Goal: Task Accomplishment & Management: Complete application form

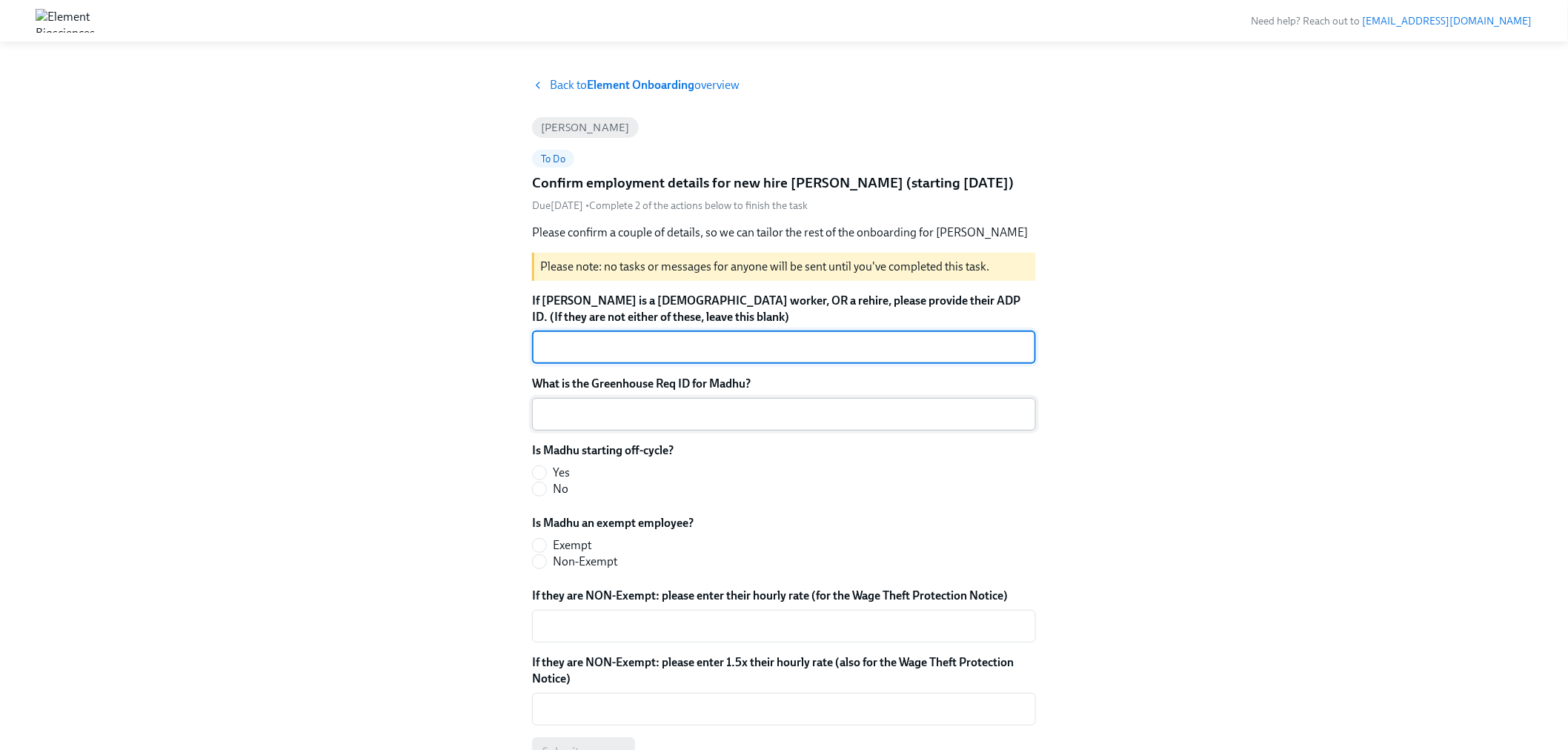
click at [603, 422] on textarea "What is the Greenhouse Req ID for Madhu?" at bounding box center [784, 413] width 486 height 18
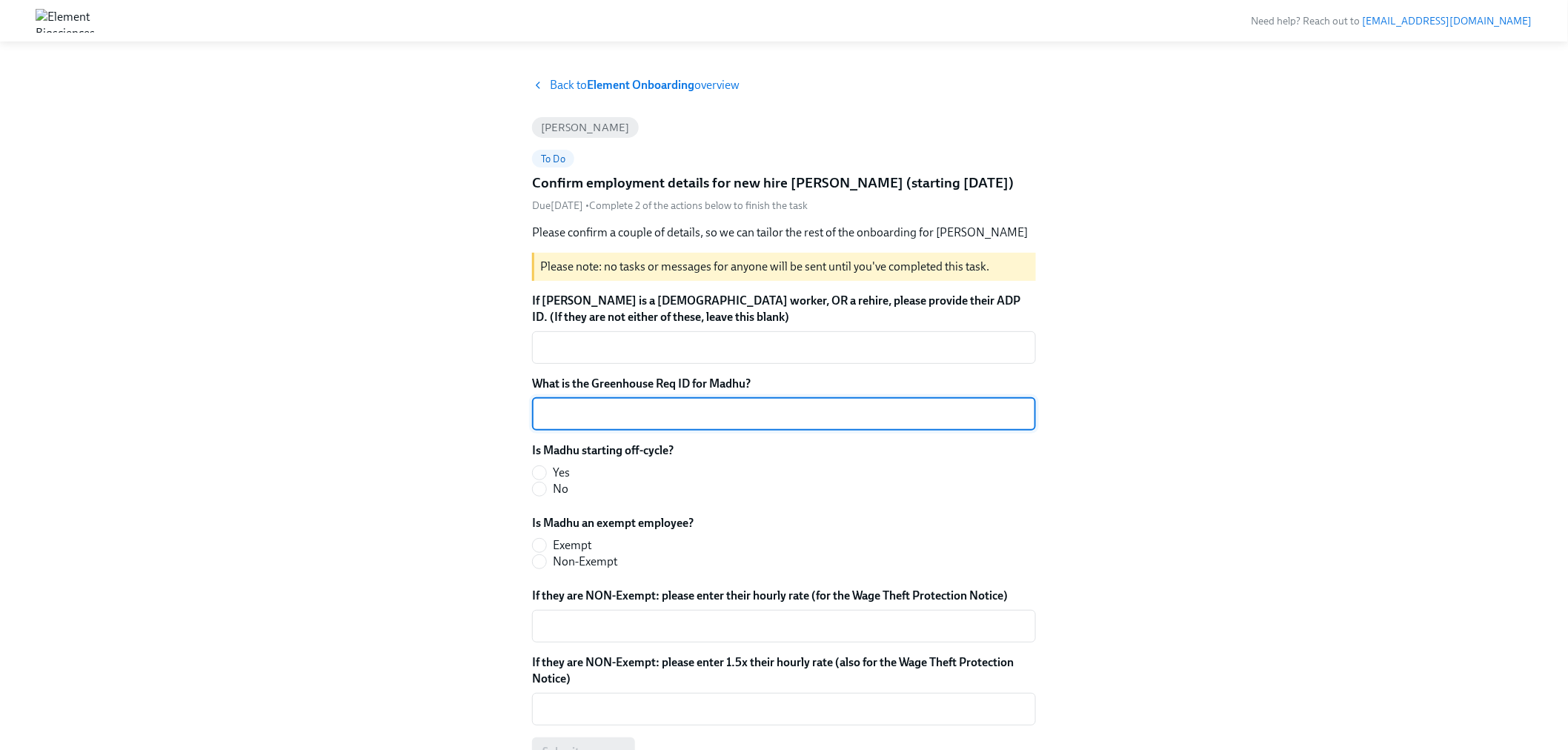
paste textarea "2-MKTG-2025"
type textarea "2-MKTG-2025"
click at [550, 492] on label "No" at bounding box center [596, 488] width 129 height 16
click at [546, 492] on input "No" at bounding box center [539, 489] width 13 height 13
radio input "true"
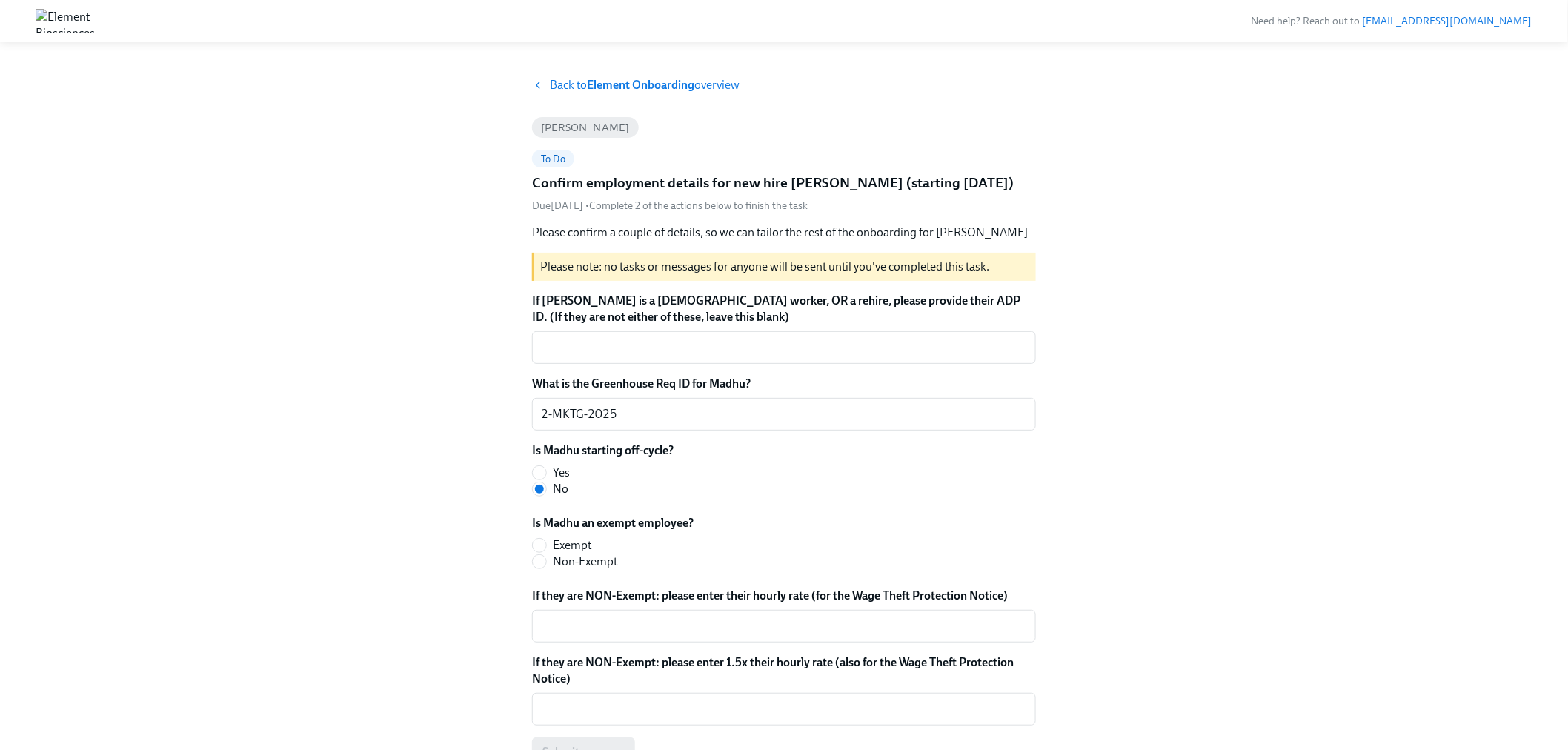
click at [591, 549] on span "Exempt" at bounding box center [572, 545] width 38 height 16
click at [546, 549] on input "Exempt" at bounding box center [539, 546] width 13 height 13
radio input "true"
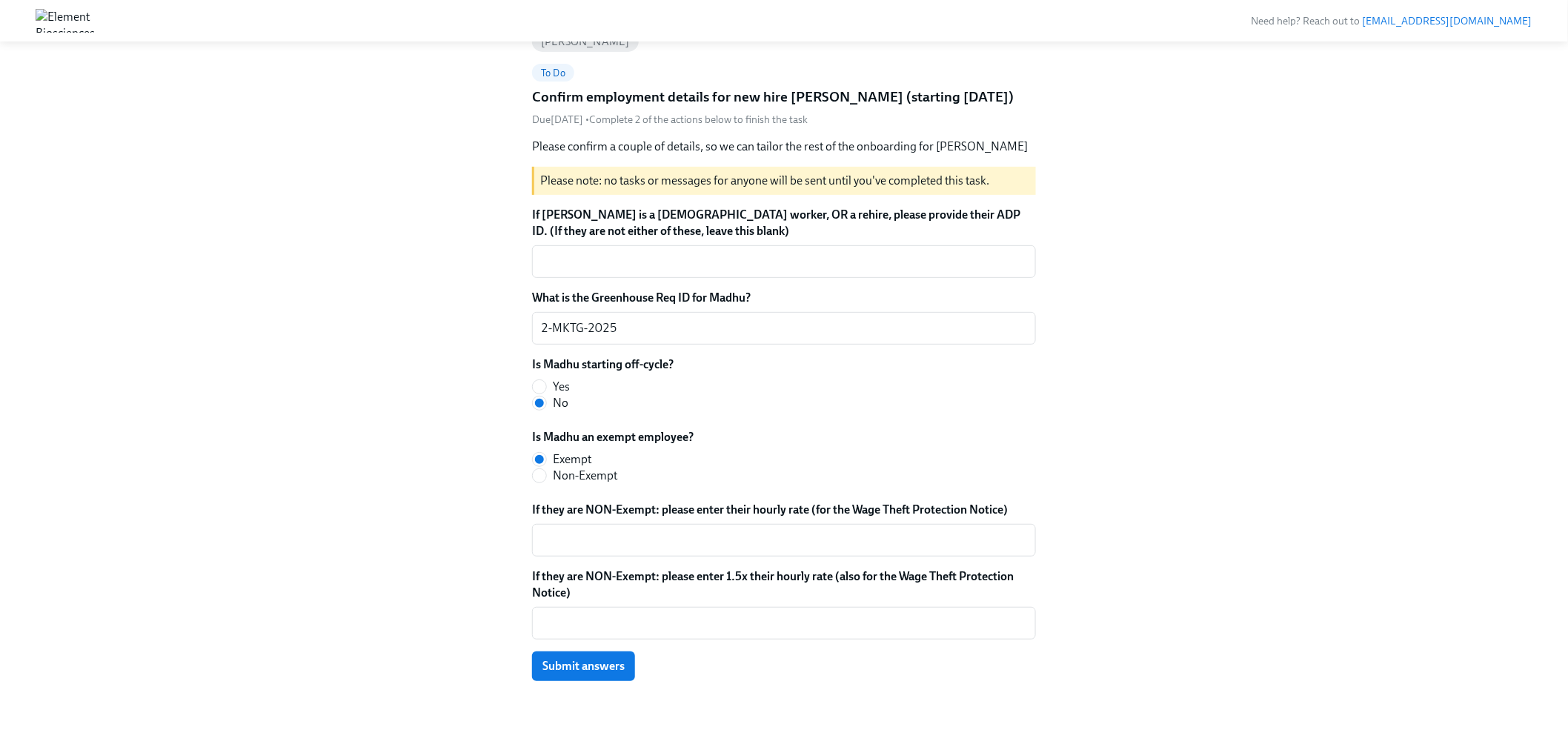
scroll to position [86, 0]
click at [580, 668] on span "Submit answers" at bounding box center [584, 666] width 83 height 15
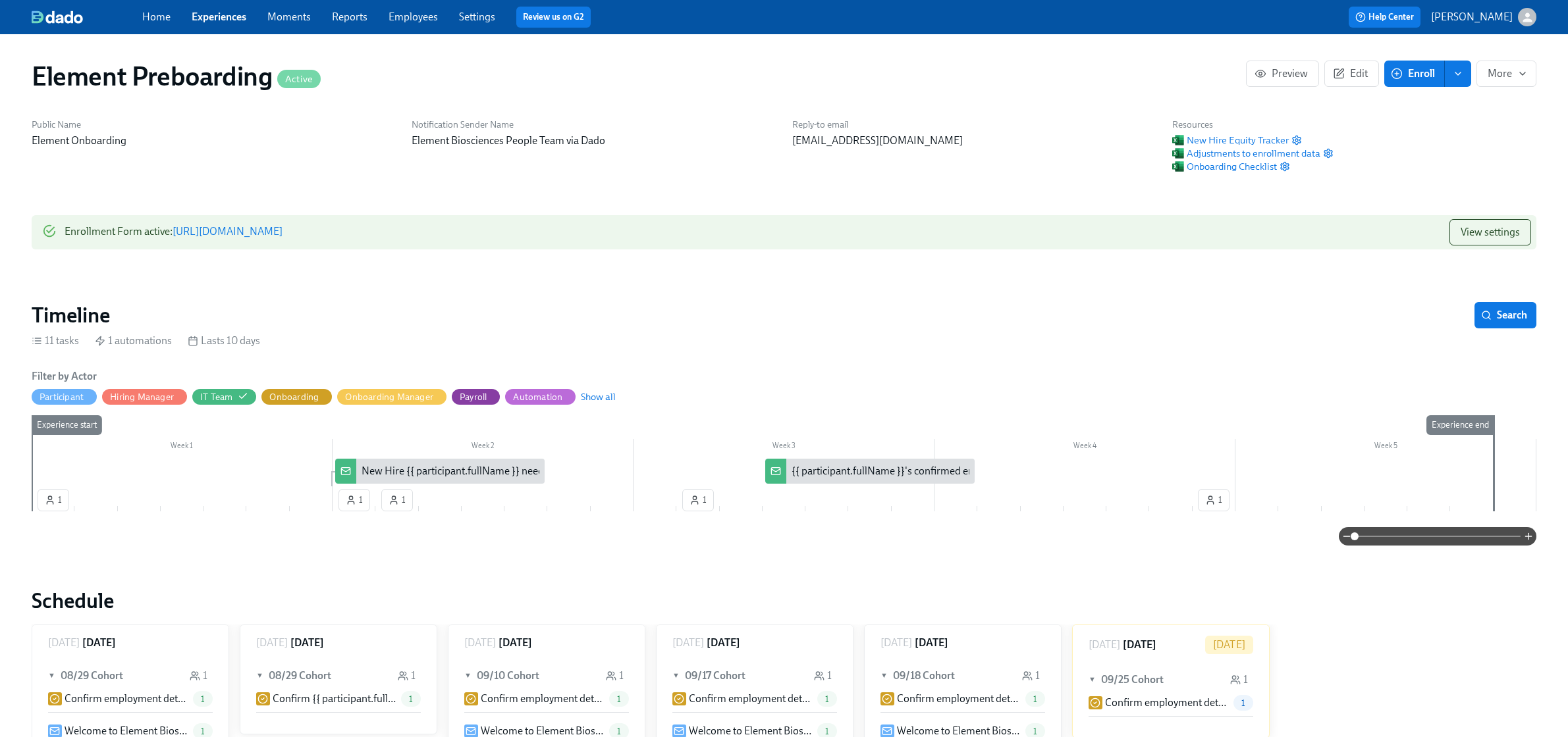
scroll to position [207, 0]
